Goal: Information Seeking & Learning: Learn about a topic

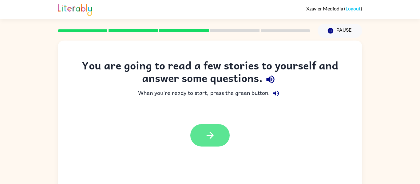
click at [225, 135] on button "button" at bounding box center [209, 135] width 39 height 22
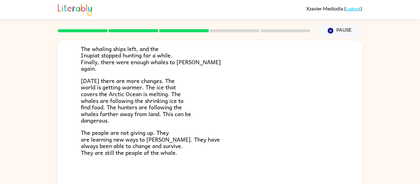
scroll to position [32, 0]
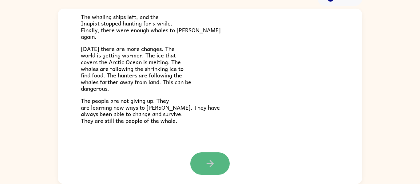
click at [209, 152] on button "button" at bounding box center [209, 163] width 39 height 22
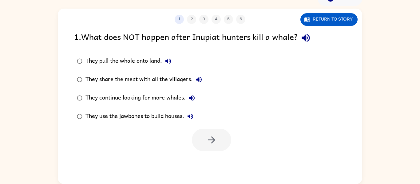
scroll to position [0, 0]
click at [309, 36] on icon "button" at bounding box center [305, 38] width 8 height 8
click at [170, 62] on icon "button" at bounding box center [167, 60] width 7 height 7
click at [199, 77] on icon "button" at bounding box center [198, 79] width 7 height 7
click at [190, 97] on icon "button" at bounding box center [192, 98] width 6 height 6
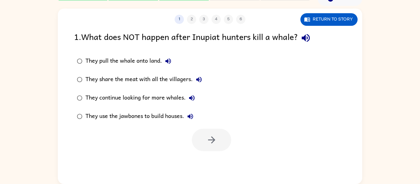
click at [191, 115] on icon "button" at bounding box center [190, 117] width 6 height 6
click at [189, 113] on icon "button" at bounding box center [189, 116] width 7 height 7
click at [189, 114] on icon "button" at bounding box center [189, 116] width 7 height 7
click at [221, 130] on button "button" at bounding box center [211, 140] width 39 height 22
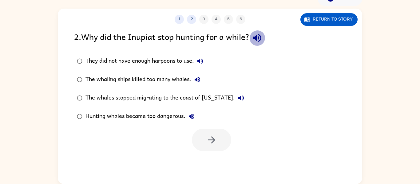
click at [255, 35] on icon "button" at bounding box center [257, 38] width 11 height 11
click at [237, 97] on icon "button" at bounding box center [240, 97] width 7 height 7
click at [192, 117] on icon "button" at bounding box center [191, 116] width 7 height 7
click at [262, 32] on button "button" at bounding box center [257, 38] width 16 height 16
click at [262, 26] on div "1 2 3 4 5 6 Return to story 2 . Why did the Inupiat stop hunting for a while? T…" at bounding box center [210, 96] width 304 height 175
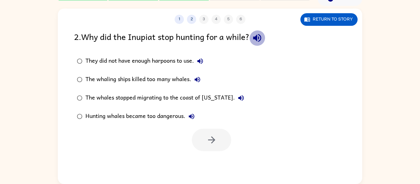
click at [260, 41] on icon "button" at bounding box center [257, 38] width 11 height 11
click at [258, 37] on icon "button" at bounding box center [257, 38] width 8 height 8
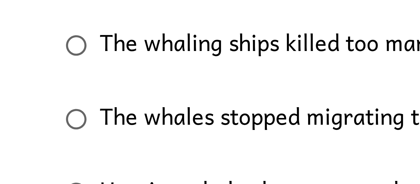
click at [80, 91] on label "The whales stopped migrating to the coast of [US_STATE]." at bounding box center [160, 98] width 179 height 18
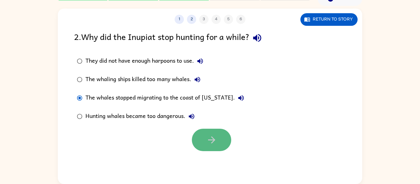
click at [215, 138] on icon "button" at bounding box center [211, 140] width 11 height 11
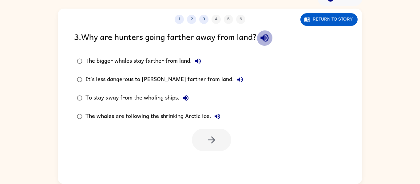
click at [266, 38] on icon "button" at bounding box center [264, 38] width 8 height 8
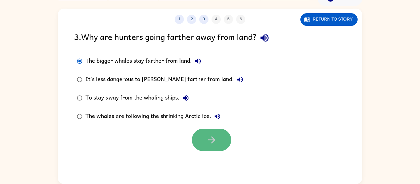
click at [211, 133] on button "button" at bounding box center [211, 140] width 39 height 22
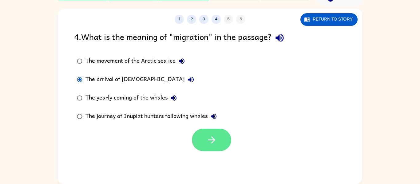
click at [209, 133] on button "button" at bounding box center [211, 140] width 39 height 22
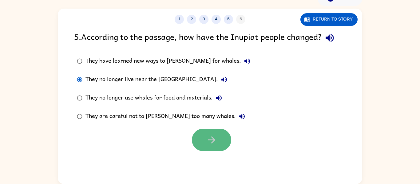
click at [205, 130] on button "button" at bounding box center [211, 140] width 39 height 22
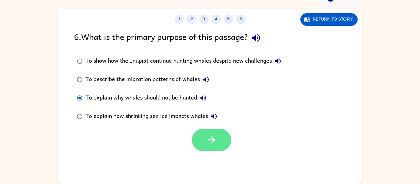
click at [204, 130] on button "button" at bounding box center [211, 140] width 39 height 22
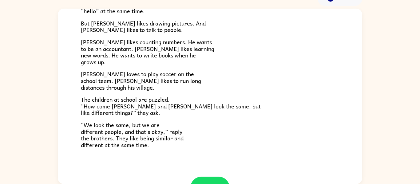
scroll to position [133, 0]
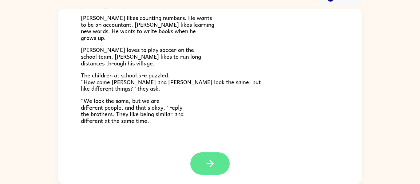
click at [213, 165] on icon "button" at bounding box center [210, 163] width 11 height 11
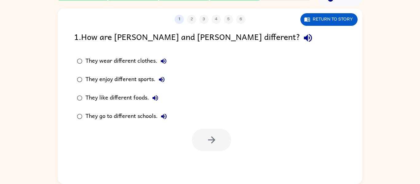
scroll to position [0, 0]
click at [216, 146] on button "button" at bounding box center [211, 140] width 39 height 22
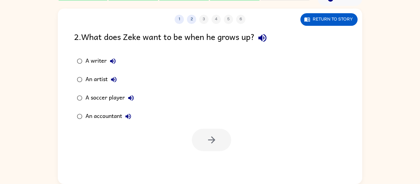
click at [317, 12] on div "1 2 3 4 5 6 Return to story" at bounding box center [210, 16] width 304 height 15
click at [317, 17] on button "Return to story" at bounding box center [328, 19] width 57 height 13
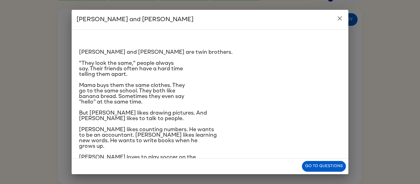
click at [339, 21] on icon "close" at bounding box center [339, 18] width 7 height 7
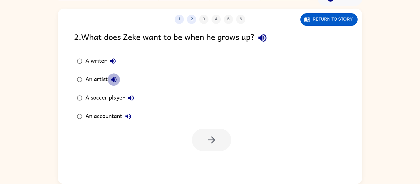
click at [108, 79] on button "An artist" at bounding box center [113, 79] width 12 height 12
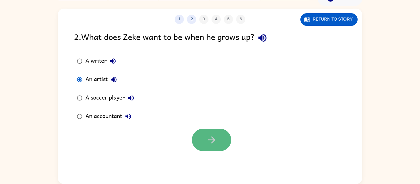
click at [216, 136] on icon "button" at bounding box center [211, 140] width 11 height 11
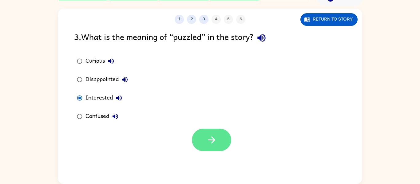
click at [202, 133] on button "button" at bounding box center [211, 140] width 39 height 22
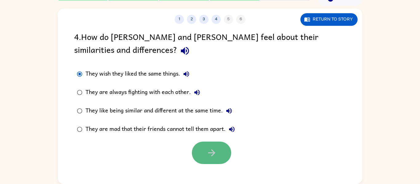
click at [209, 147] on icon "button" at bounding box center [211, 152] width 11 height 11
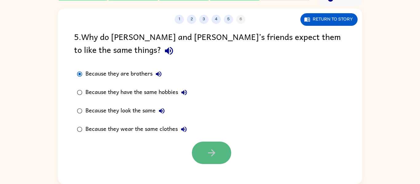
click at [218, 142] on button "button" at bounding box center [211, 153] width 39 height 22
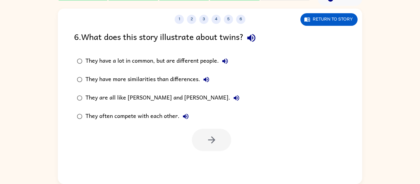
click at [204, 14] on div "1 2 3 4 5 6 Return to story" at bounding box center [210, 16] width 304 height 15
click at [204, 16] on button "3" at bounding box center [203, 19] width 9 height 9
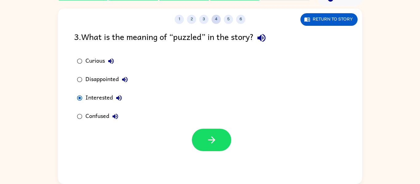
click at [216, 17] on button "4" at bounding box center [215, 19] width 9 height 9
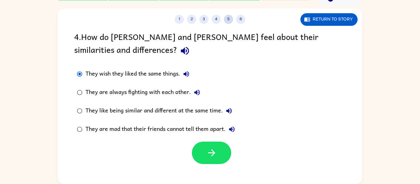
click at [226, 18] on button "5" at bounding box center [228, 19] width 9 height 9
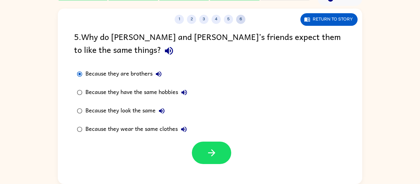
click at [237, 20] on button "6" at bounding box center [240, 19] width 9 height 9
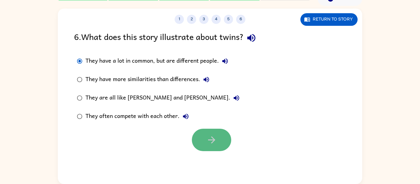
click at [199, 144] on button "button" at bounding box center [211, 140] width 39 height 22
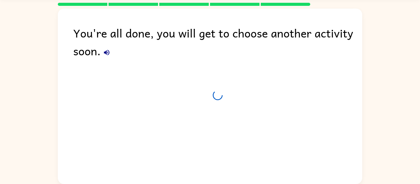
scroll to position [21, 0]
